Goal: Task Accomplishment & Management: Manage account settings

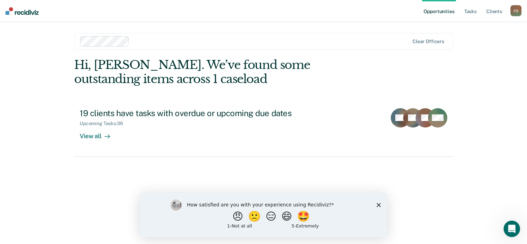
click at [435, 179] on div "Hi, [PERSON_NAME]. We’ve found some outstanding items across 1 caseload 19 clie…" at bounding box center [263, 141] width 379 height 167
click at [378, 203] on icon "Close survey" at bounding box center [379, 205] width 4 height 4
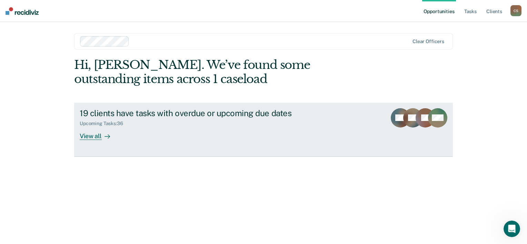
click at [86, 135] on div "View all" at bounding box center [99, 133] width 39 height 13
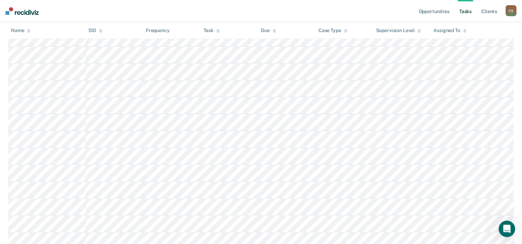
scroll to position [90, 0]
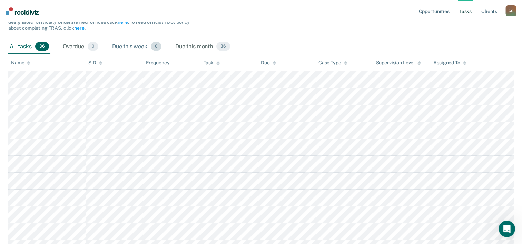
click at [127, 45] on div "Due this week 0" at bounding box center [137, 46] width 52 height 15
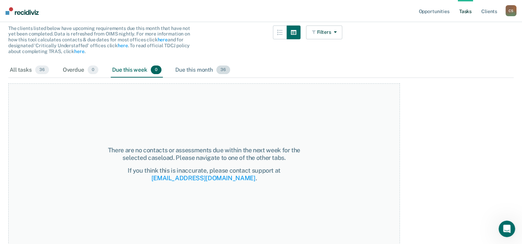
click at [183, 70] on div "Due this month 36" at bounding box center [203, 70] width 58 height 15
